Goal: Contribute content: Contribute content

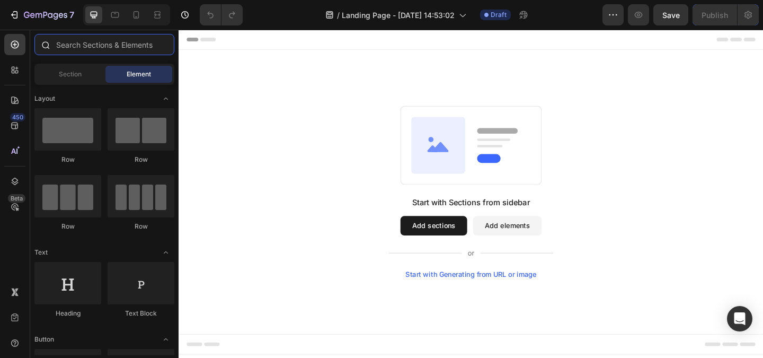
click at [99, 47] on input "text" at bounding box center [104, 44] width 140 height 21
click at [99, 44] on input "text" at bounding box center [104, 44] width 140 height 21
click at [100, 41] on input "text" at bounding box center [104, 44] width 140 height 21
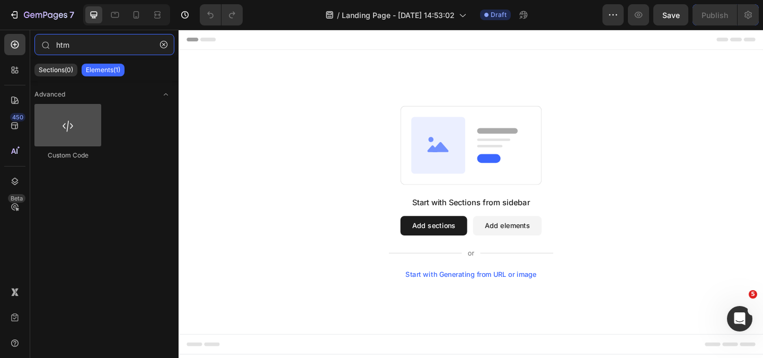
type input "htm"
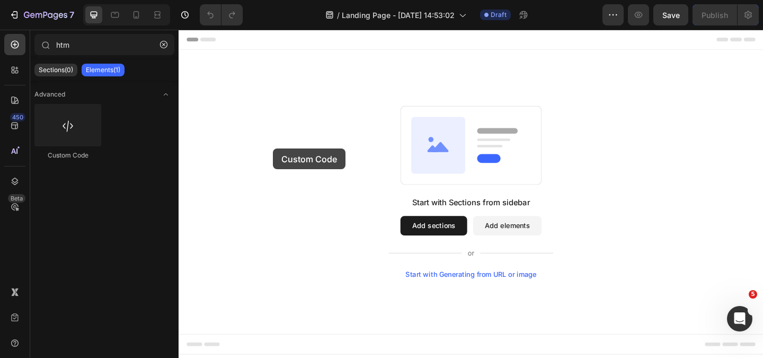
drag, startPoint x: 247, startPoint y: 168, endPoint x: 411, endPoint y: 160, distance: 163.9
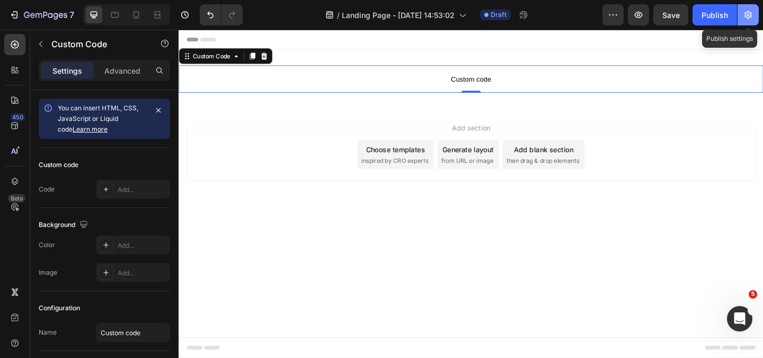
click at [749, 11] on icon "button" at bounding box center [748, 15] width 11 height 11
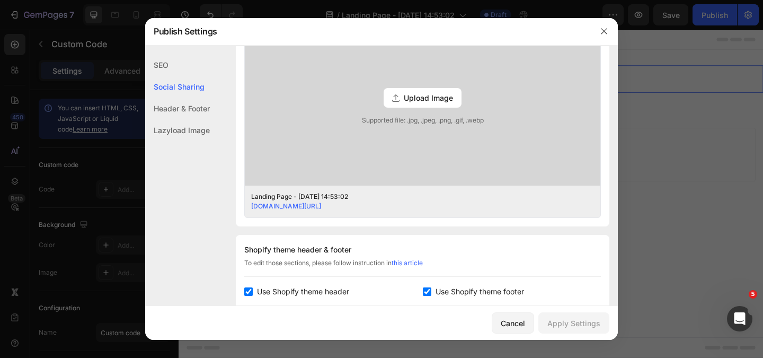
scroll to position [477, 0]
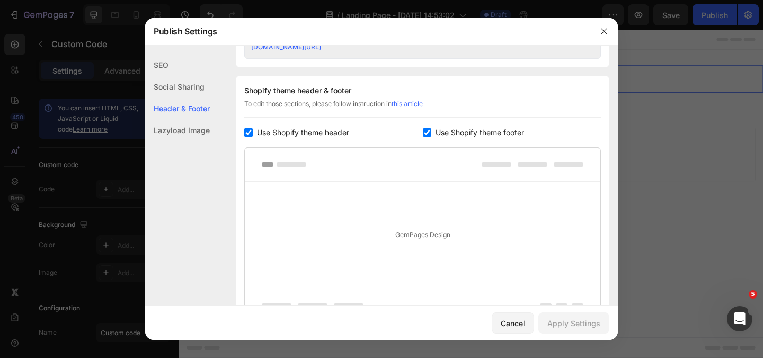
click at [248, 126] on div "Use Shopify theme header" at bounding box center [333, 132] width 179 height 13
checkbox input "false"
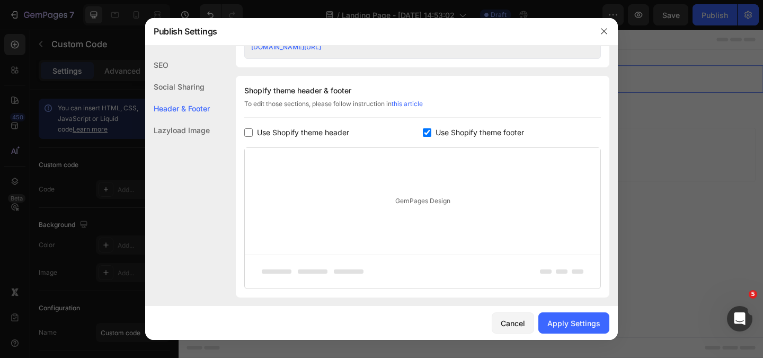
click at [426, 130] on input "checkbox" at bounding box center [427, 132] width 8 height 8
checkbox input "false"
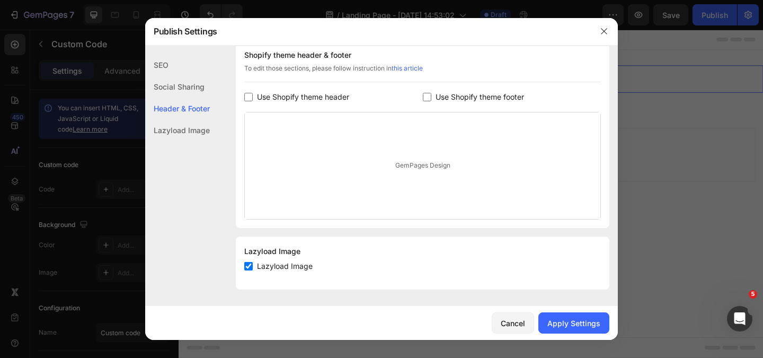
click at [252, 262] on input "checkbox" at bounding box center [248, 266] width 8 height 8
checkbox input "false"
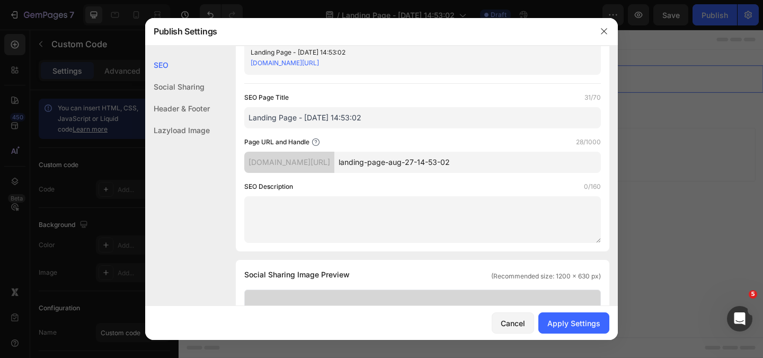
scroll to position [0, 0]
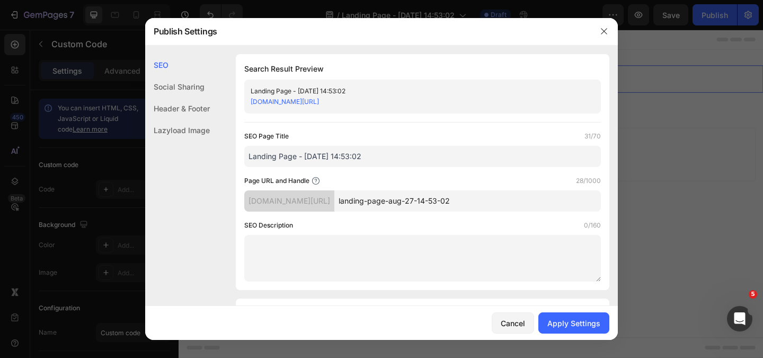
click at [271, 156] on input "Landing Page - [DATE] 14:53:02" at bounding box center [422, 156] width 357 height 21
paste input "Anti-Aging 83"
type input "Anti-Aging 83"
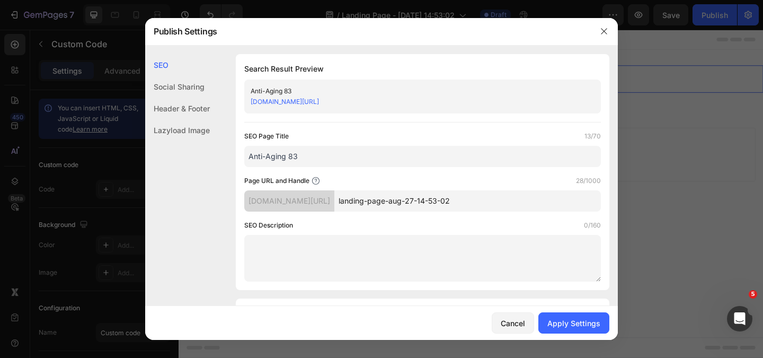
click at [391, 203] on input "landing-page-aug-27-14-53-02" at bounding box center [467, 200] width 267 height 21
type input "l"
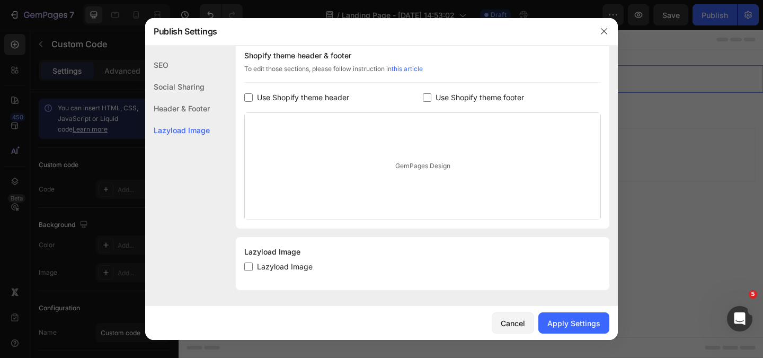
scroll to position [512, 0]
type input "jugendlichelippen"
click at [581, 324] on div "Apply Settings" at bounding box center [573, 322] width 53 height 11
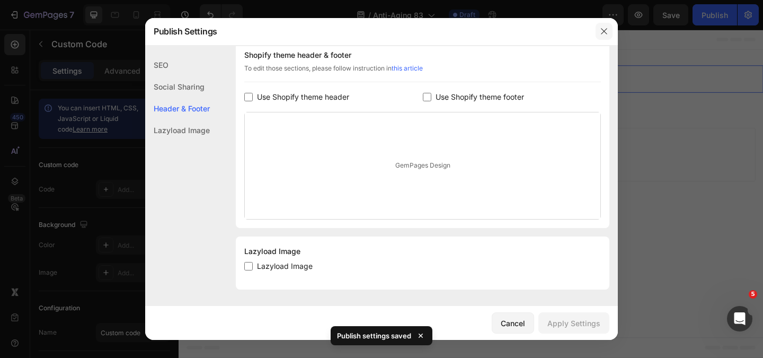
click at [602, 32] on icon "button" at bounding box center [604, 31] width 8 height 8
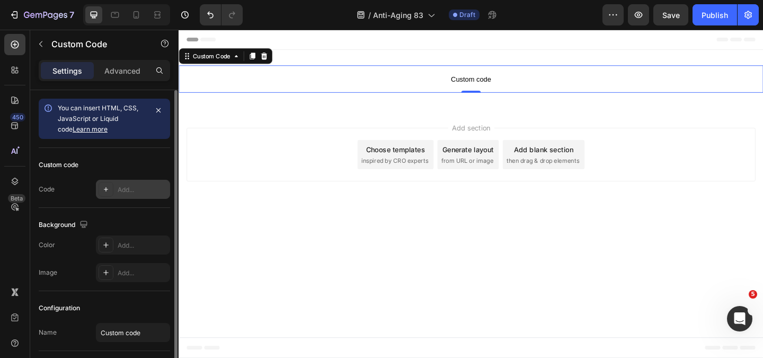
click at [113, 190] on div at bounding box center [106, 189] width 15 height 15
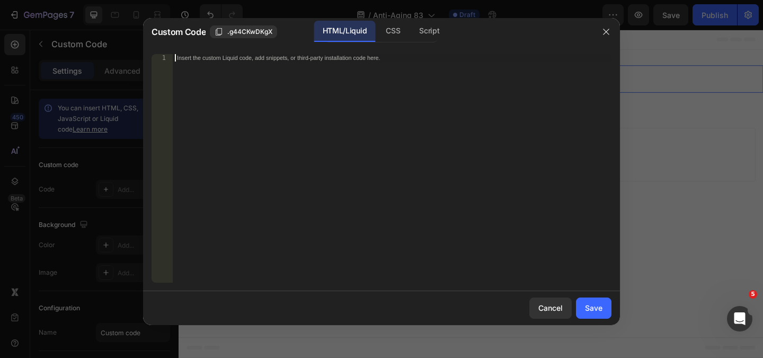
click at [222, 68] on div "Insert the custom Liquid code, add snippets, or third-party installation code h…" at bounding box center [392, 175] width 439 height 243
paste textarea "<p style="font-size: 1.3em; margin: 20px 0;">Das ist der Grund, warum über 10."
type textarea "<p style="font-size: 1.3em; margin: 20px 0;">Das ist der Grund, warum über 10."
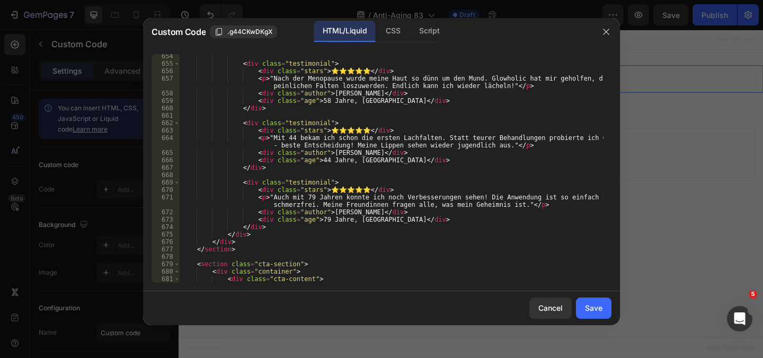
scroll to position [5060, 0]
click at [582, 304] on button "Save" at bounding box center [593, 307] width 35 height 21
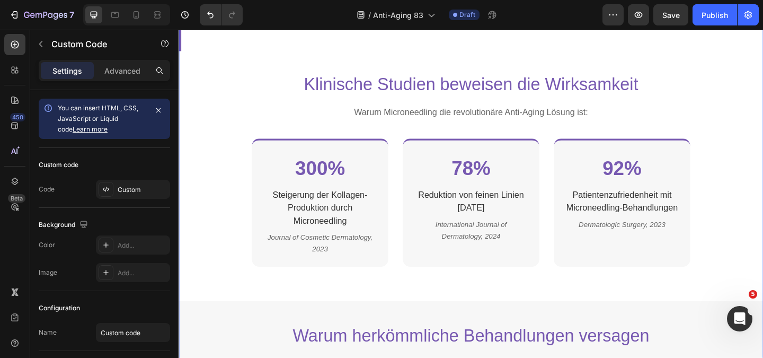
scroll to position [270, 0]
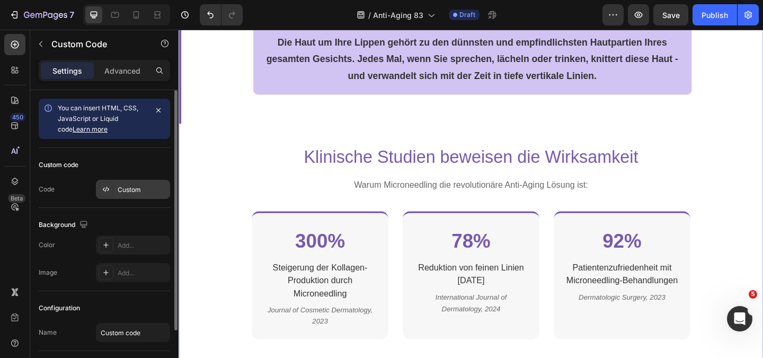
click at [115, 190] on div "Custom" at bounding box center [133, 189] width 74 height 19
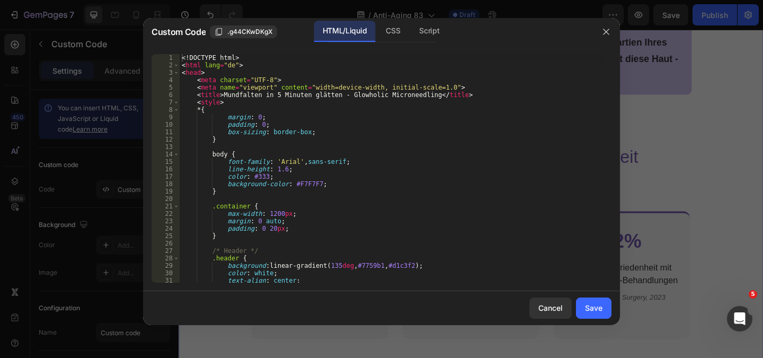
click at [184, 58] on div "<! DOCTYPE html > < html lang = "de" > < head > < meta charset = "UTF-8" > < me…" at bounding box center [392, 175] width 424 height 243
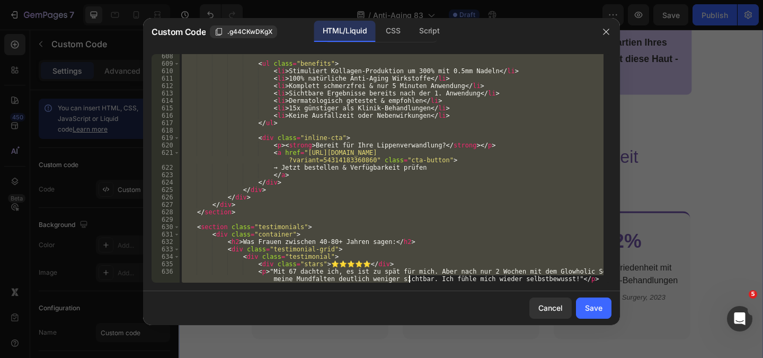
scroll to position [5075, 0]
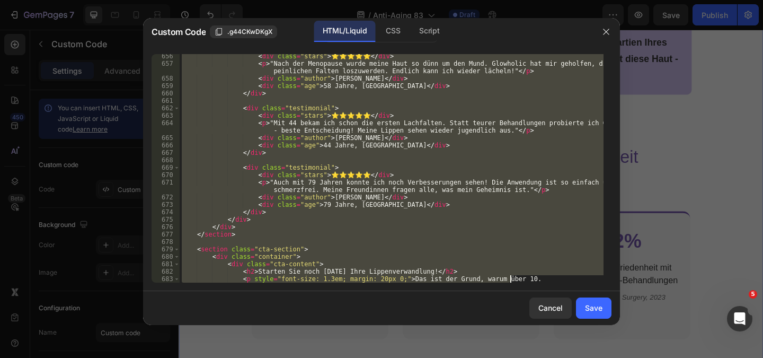
drag, startPoint x: 208, startPoint y: 88, endPoint x: 409, endPoint y: 383, distance: 356.5
click at [409, 0] on html "7 Version history / Anti-Aging 83 Draft Preview Save Publish 450 Beta htm Secti…" at bounding box center [381, 0] width 763 height 0
type textarea "<h2>Starten Sie noch [DATE] Ihre Lippenverwandlung!</h2> <p style="font-size: 1…"
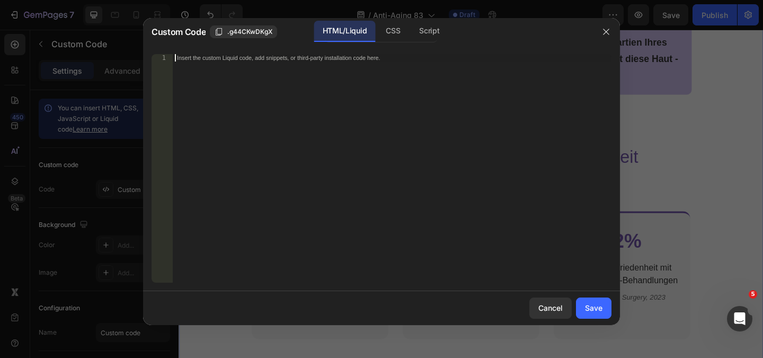
paste textarea "Sichere dir jetzt dein Set, bevor es wieder ausverkauft ist!</p>"
type textarea "Sichere dir jetzt dein Set, bevor es wieder ausverkauft ist!</p>"
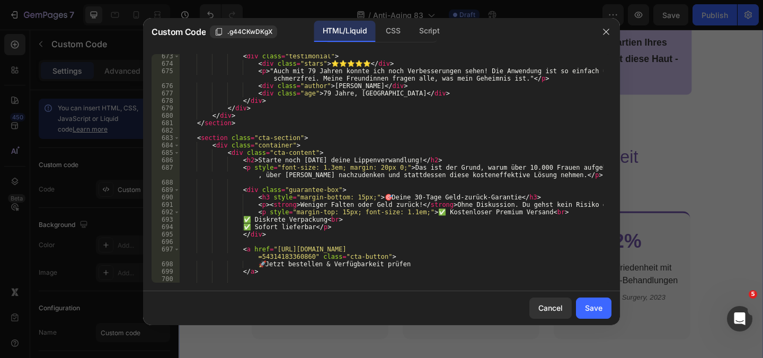
scroll to position [5261, 0]
click at [589, 307] on div "Save" at bounding box center [593, 307] width 17 height 11
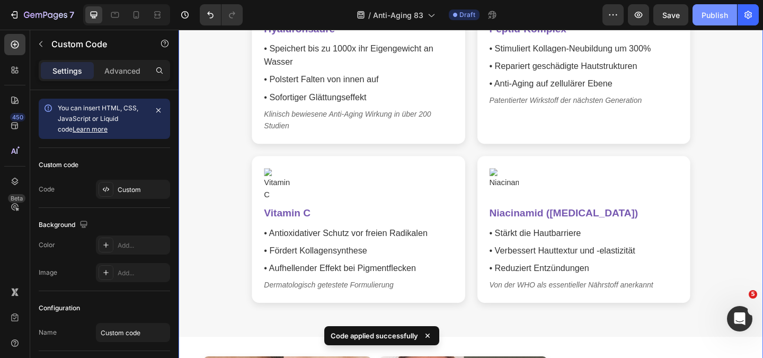
scroll to position [1383, 0]
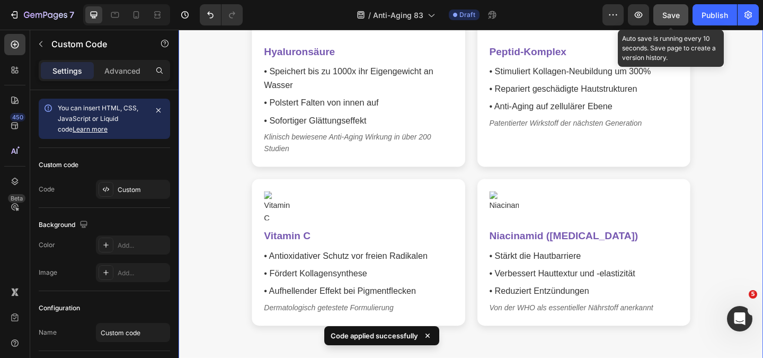
click at [674, 17] on span "Save" at bounding box center [670, 15] width 17 height 9
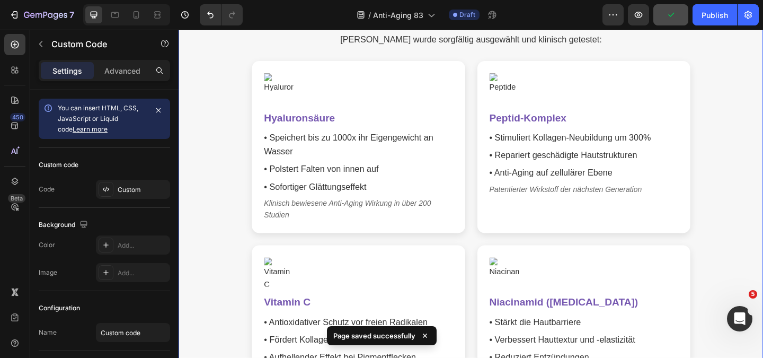
scroll to position [1277, 0]
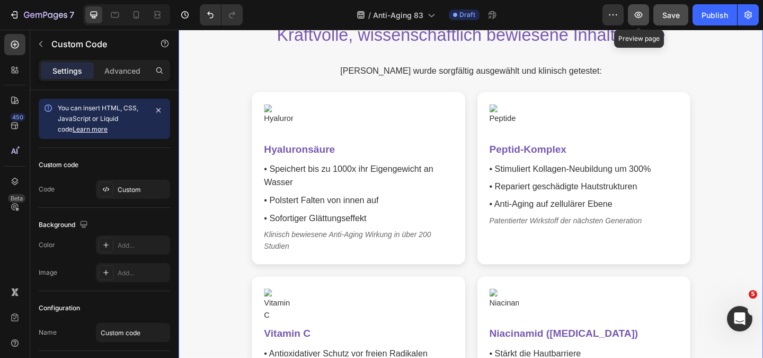
click at [636, 16] on icon "button" at bounding box center [638, 15] width 11 height 11
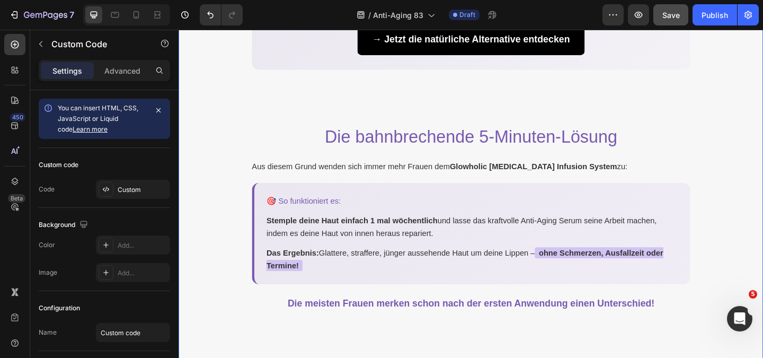
scroll to position [906, 0]
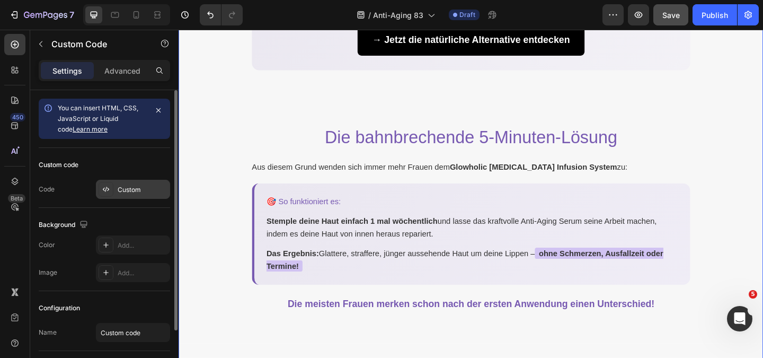
click at [113, 189] on div "Custom" at bounding box center [133, 189] width 74 height 19
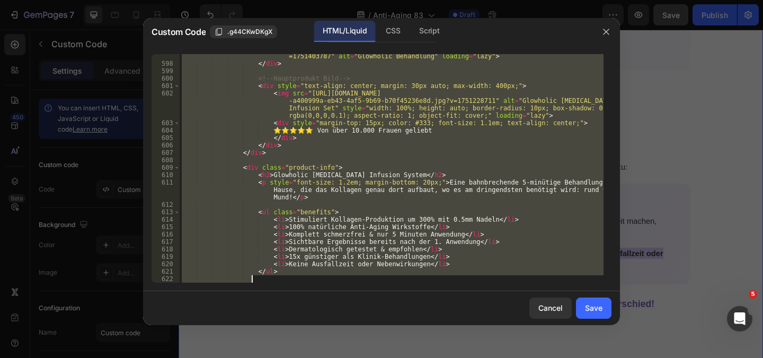
scroll to position [5283, 0]
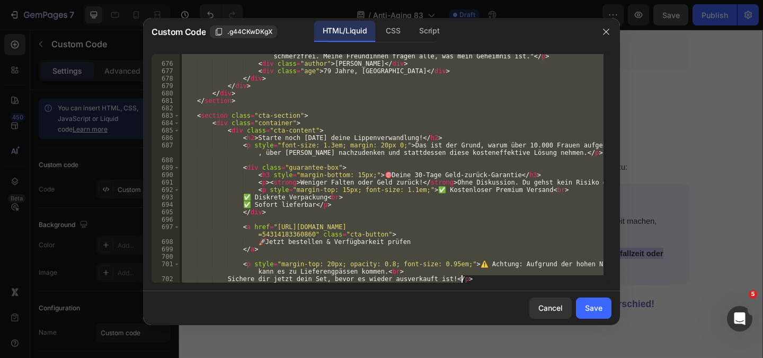
drag, startPoint x: 181, startPoint y: 57, endPoint x: 299, endPoint y: 383, distance: 346.3
click at [299, 0] on html "7 Version history / Anti-Aging 83 Draft Preview Save Publish 450 Beta htm Secti…" at bounding box center [381, 0] width 763 height 0
type textarea "<p style="margin-top: 20px; opacity: 0.8; font-size: 0.95em;">⚠️ Achtung: Aufgr…"
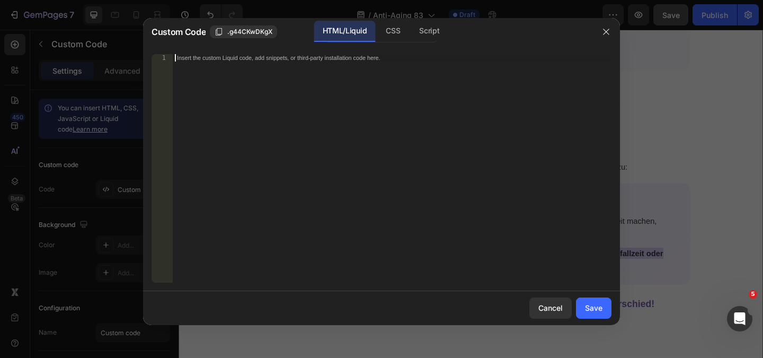
paste textarea "Sichere dir jetzt dein Set, bevor es wieder ausverkauft ist!</p>"
type textarea "Sichere dir jetzt dein Set, bevor es wieder ausverkauft ist!</p>"
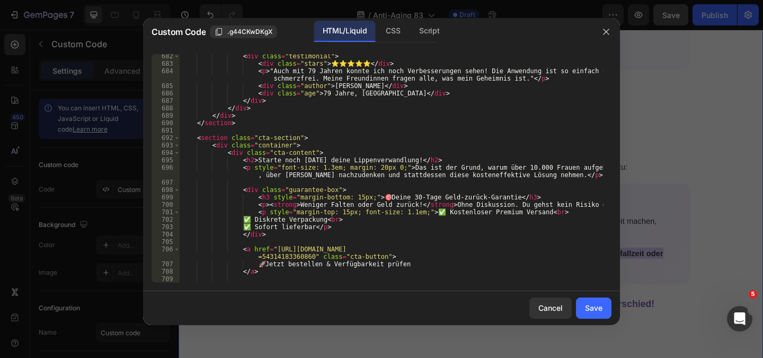
scroll to position [5394, 0]
click at [600, 309] on div "Save" at bounding box center [593, 307] width 17 height 11
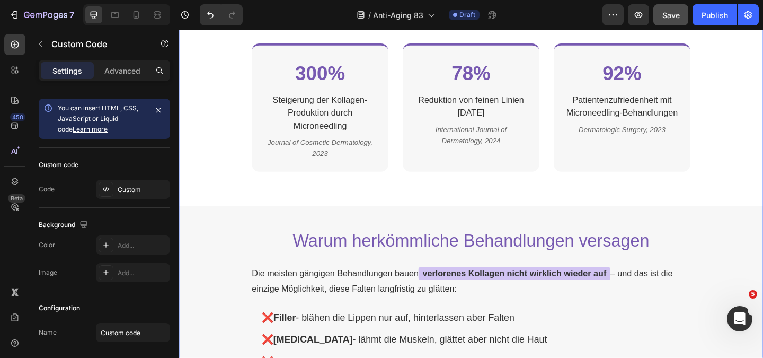
scroll to position [583, 0]
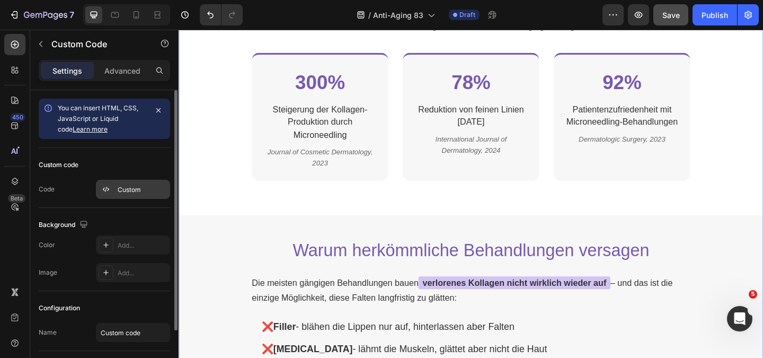
click at [122, 187] on div "Custom" at bounding box center [143, 190] width 50 height 10
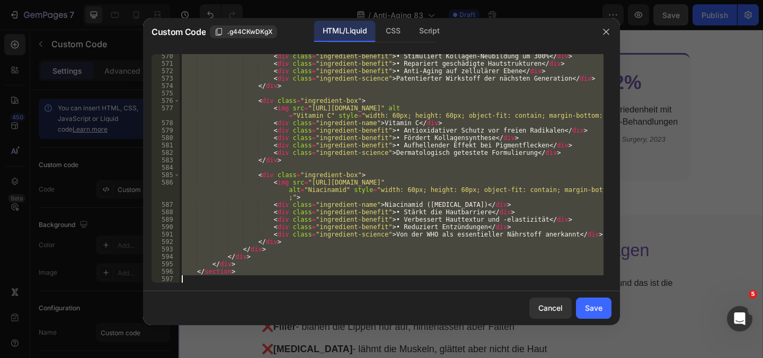
scroll to position [5417, 0]
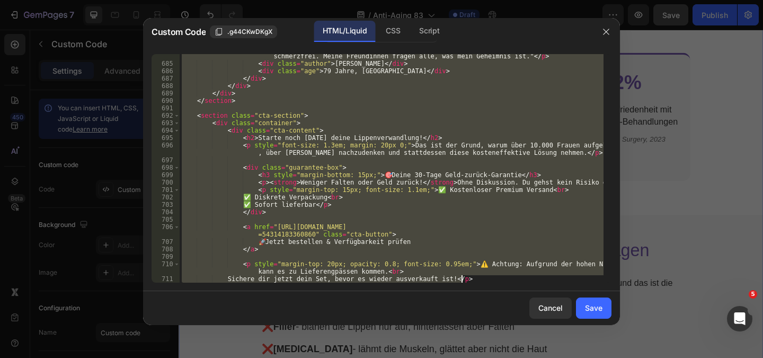
drag, startPoint x: 183, startPoint y: 57, endPoint x: 401, endPoint y: 383, distance: 391.8
click at [401, 0] on html "7 Version history / Anti-Aging 83 Draft Preview Save Publish 450 Beta htm Secti…" at bounding box center [381, 0] width 763 height 0
type textarea "<p style="margin-top: 20px; opacity: 0.8; font-size: 0.95em;">⚠️ Achtung: Aufgr…"
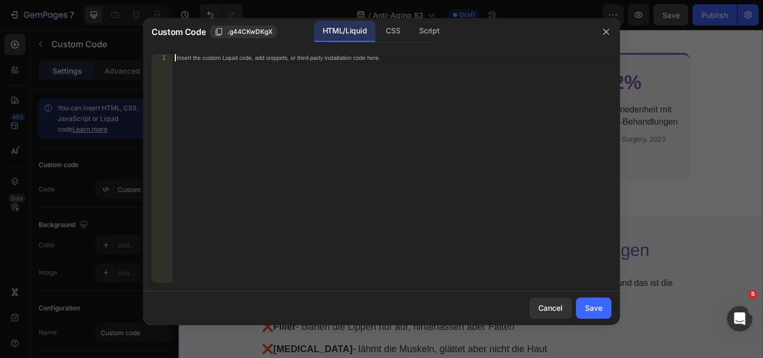
paste textarea "Sichere dir jetzt dein Set, bevor es wieder ausverkauft ist!</p>"
type textarea "Sichere dir jetzt dein Set, bevor es wieder ausverkauft ist!</p>"
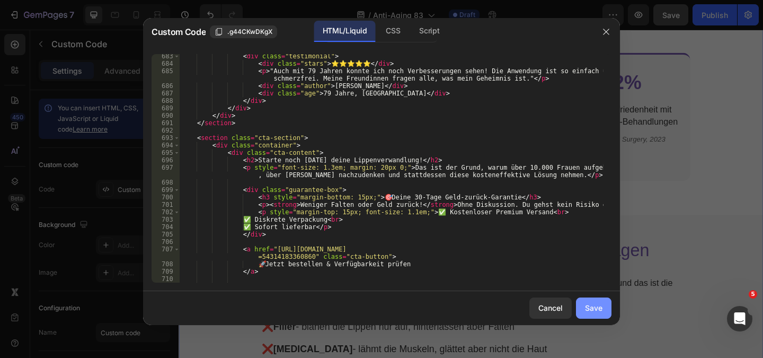
click at [592, 304] on div "Save" at bounding box center [593, 307] width 17 height 11
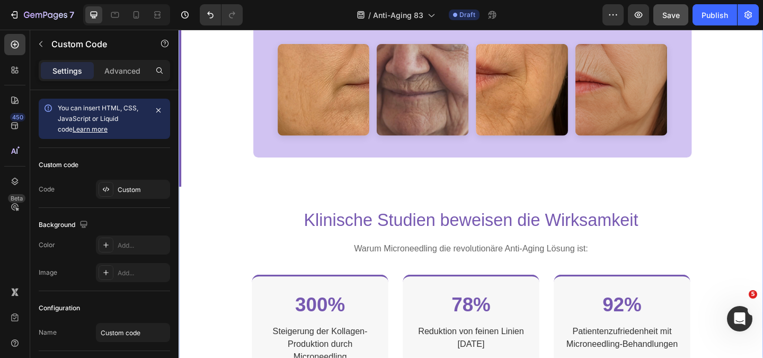
scroll to position [795, 0]
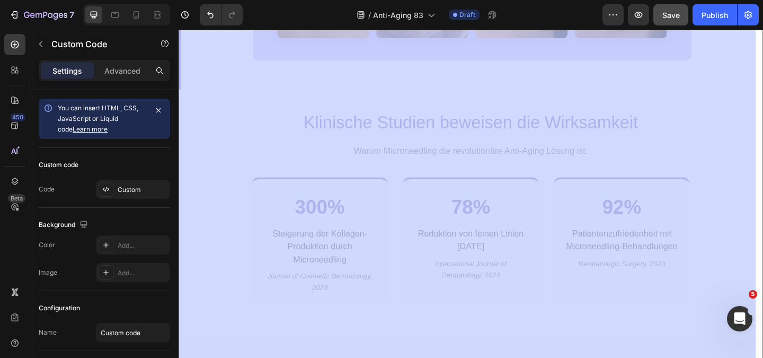
drag, startPoint x: 600, startPoint y: 287, endPoint x: 722, endPoint y: 286, distance: 121.3
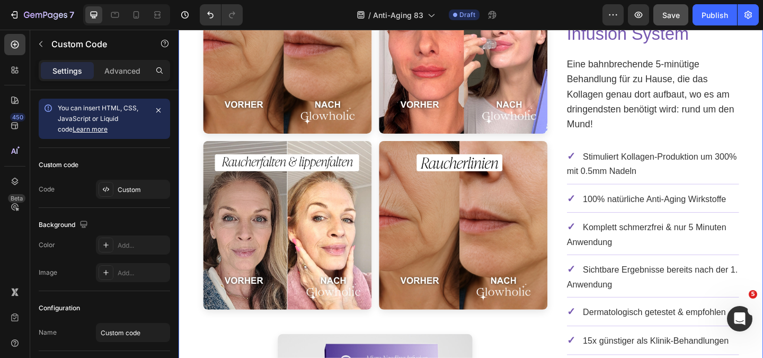
scroll to position [2121, 0]
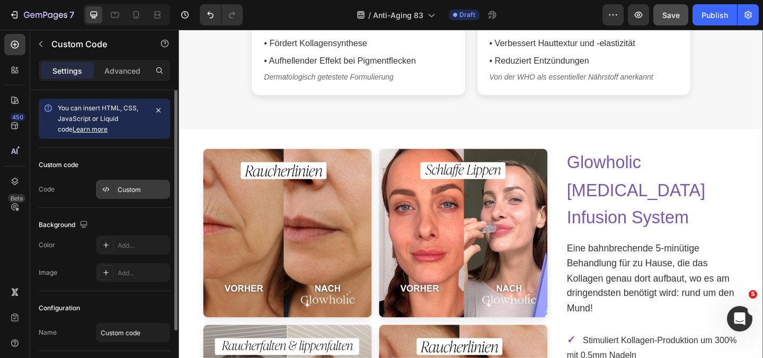
click at [129, 197] on div "Custom" at bounding box center [133, 189] width 74 height 19
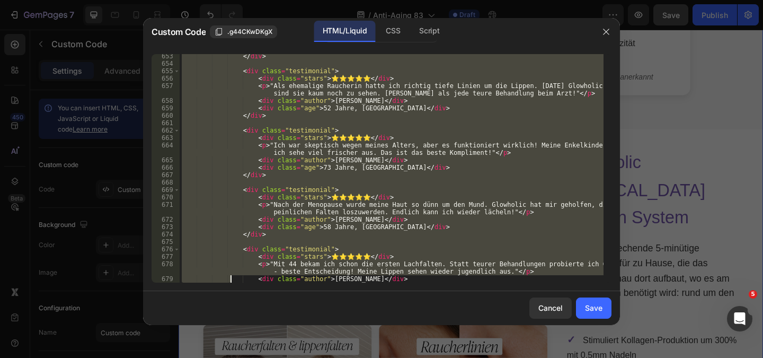
scroll to position [5476, 0]
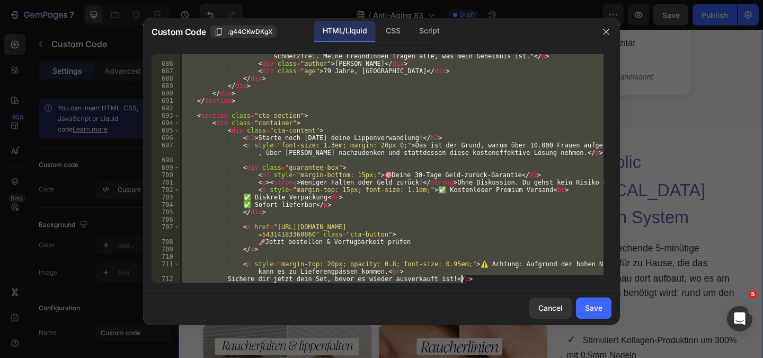
drag, startPoint x: 182, startPoint y: 58, endPoint x: 230, endPoint y: 383, distance: 327.8
click at [230, 0] on html "7 Version history / Anti-Aging 83 Draft Preview Save Publish 450 Beta htm Secti…" at bounding box center [381, 0] width 763 height 0
type textarea "<p style="margin-top: 20px; opacity: 0.8; font-size: 0.95em;">⚠️ Achtung: Aufgr…"
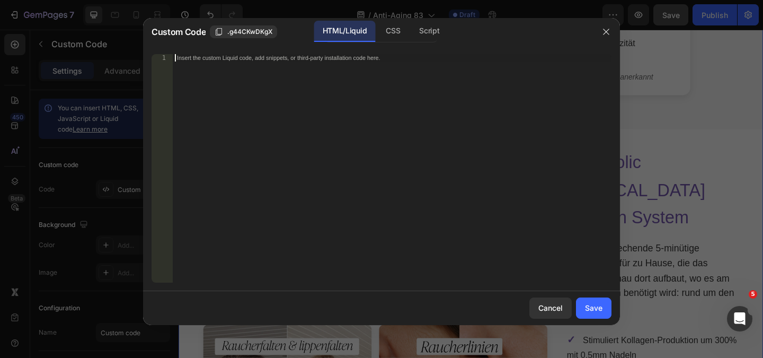
paste textarea "Sichere dir jetzt dein Set, bevor es wieder ausverkauft ist!</p>"
type textarea "Sichere dir jetzt dein Set, bevor es wieder ausverkauft ist!</p>"
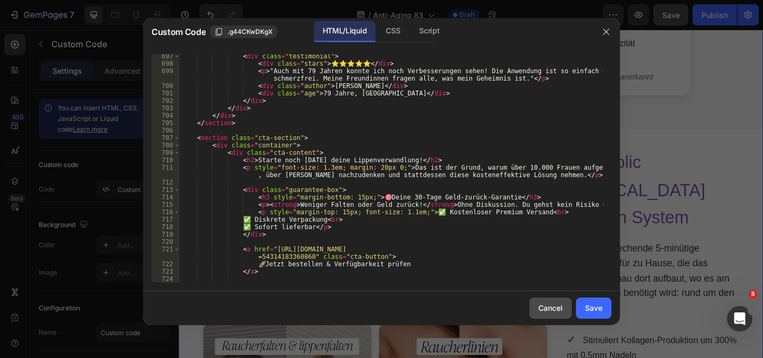
scroll to position [5617, 0]
click at [581, 307] on button "Save" at bounding box center [593, 307] width 35 height 21
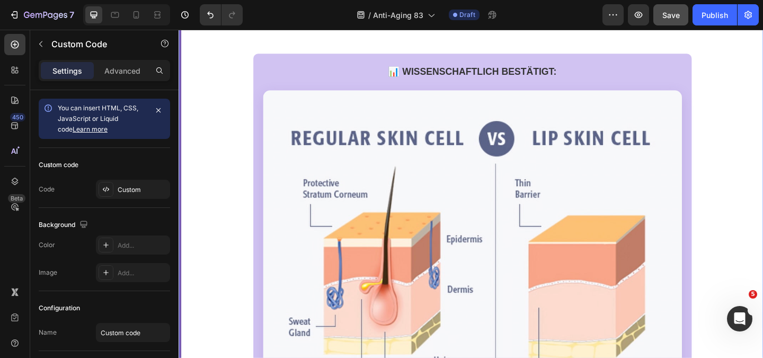
scroll to position [212, 0]
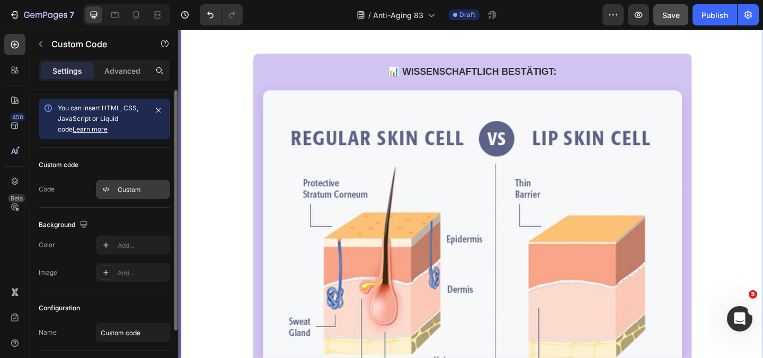
click at [128, 190] on div "Custom" at bounding box center [143, 190] width 50 height 10
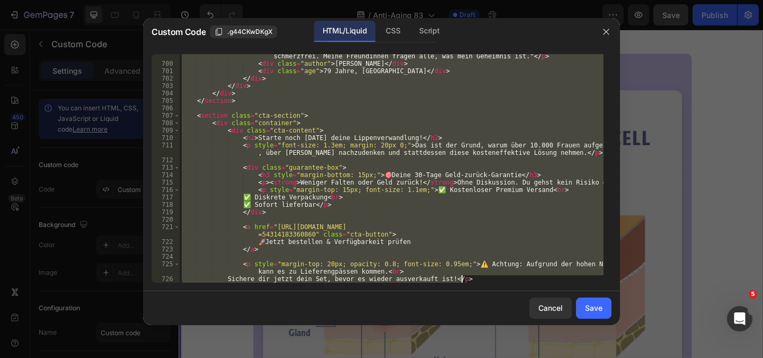
scroll to position [5639, 0]
drag, startPoint x: 183, startPoint y: 56, endPoint x: 289, endPoint y: 383, distance: 343.2
click at [289, 0] on html "7 Version history / Anti-Aging 83 Draft Preview Save Publish 450 Beta htm Secti…" at bounding box center [381, 0] width 763 height 0
type textarea "<p style="margin-top: 20px; opacity: 0.8; font-size: 0.95em;">⚠️ Achtung: Aufgr…"
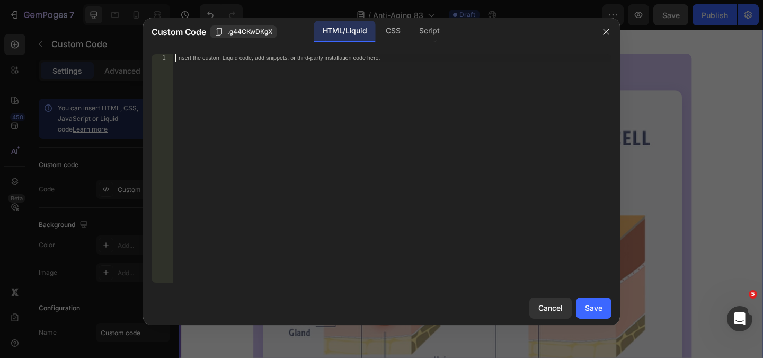
paste textarea "Sichere dir jetzt dein Set, bevor es wieder ausverkauft ist!</p>"
type textarea "Sichere dir jetzt dein Set, bevor es wieder ausverkauft ist!</p>"
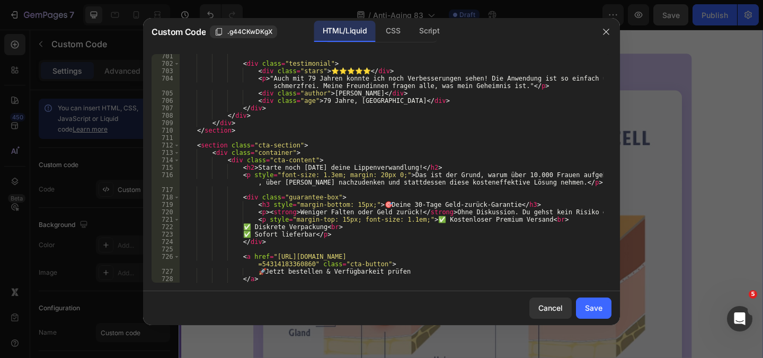
click at [598, 307] on div "Save" at bounding box center [593, 307] width 17 height 11
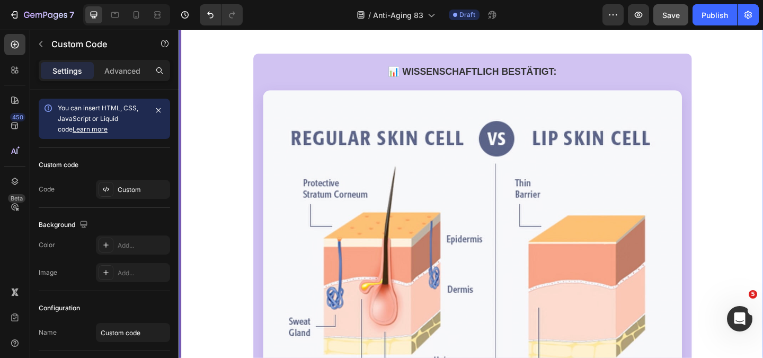
scroll to position [0, 0]
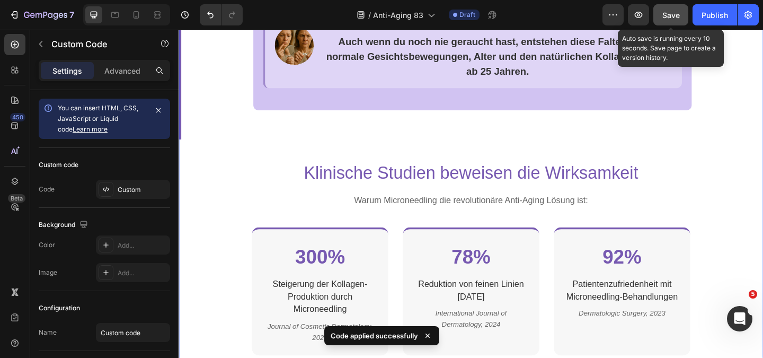
drag, startPoint x: 670, startPoint y: 10, endPoint x: 662, endPoint y: 11, distance: 8.1
click at [669, 10] on div "Save" at bounding box center [670, 15] width 17 height 11
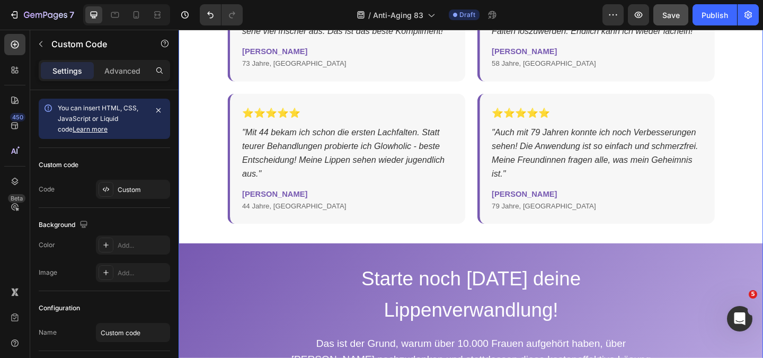
scroll to position [3407, 0]
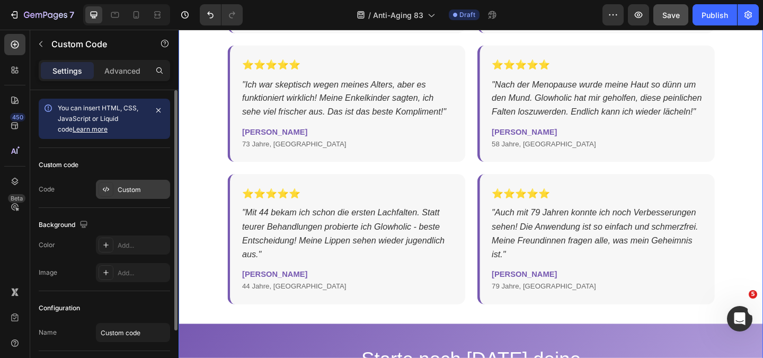
click at [119, 188] on div "Custom" at bounding box center [143, 190] width 50 height 10
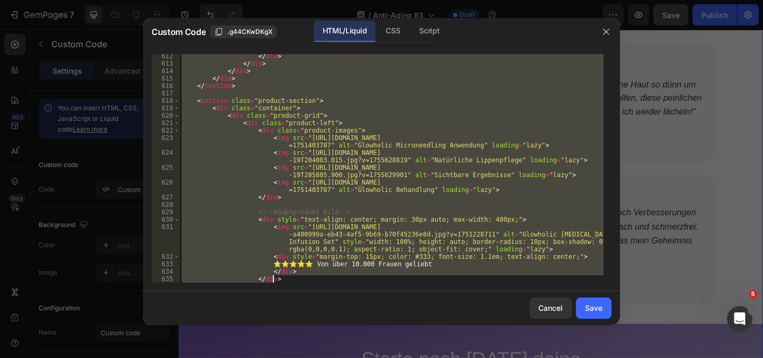
scroll to position [5750, 0]
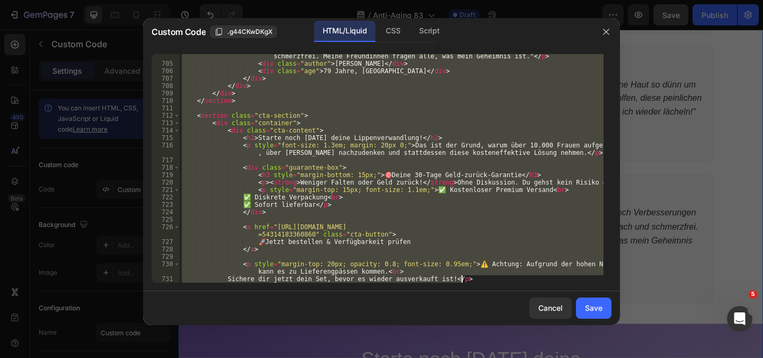
drag, startPoint x: 184, startPoint y: 63, endPoint x: 282, endPoint y: 383, distance: 334.7
click at [282, 0] on html "7 Version history / Anti-Aging 83 Draft Preview Save Publish 450 Beta htm Secti…" at bounding box center [381, 0] width 763 height 0
type textarea "<p style="margin-top: 20px; opacity: 0.8; font-size: 0.95em;">⚠️ Achtung: Aufgr…"
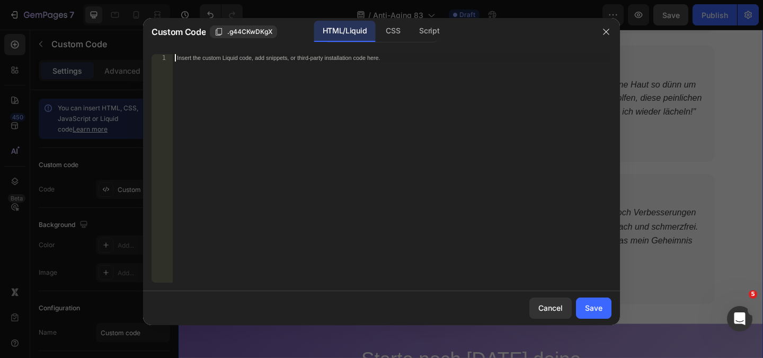
paste textarea "Sichere dir jetzt dein Set, bevor es wieder ausverkauft ist!</p>"
type textarea "Sichere dir jetzt dein Set, bevor es wieder ausverkauft ist!</p>"
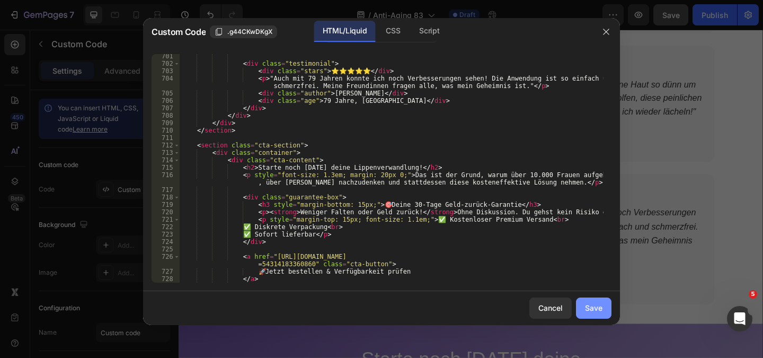
click at [592, 303] on div "Save" at bounding box center [593, 307] width 17 height 11
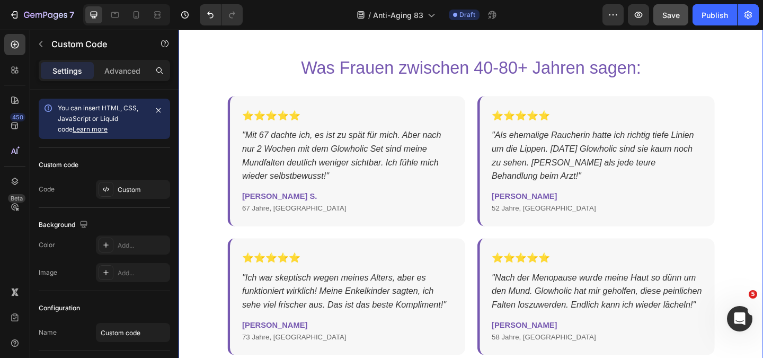
scroll to position [3301, 0]
